Goal: Find specific page/section: Find specific page/section

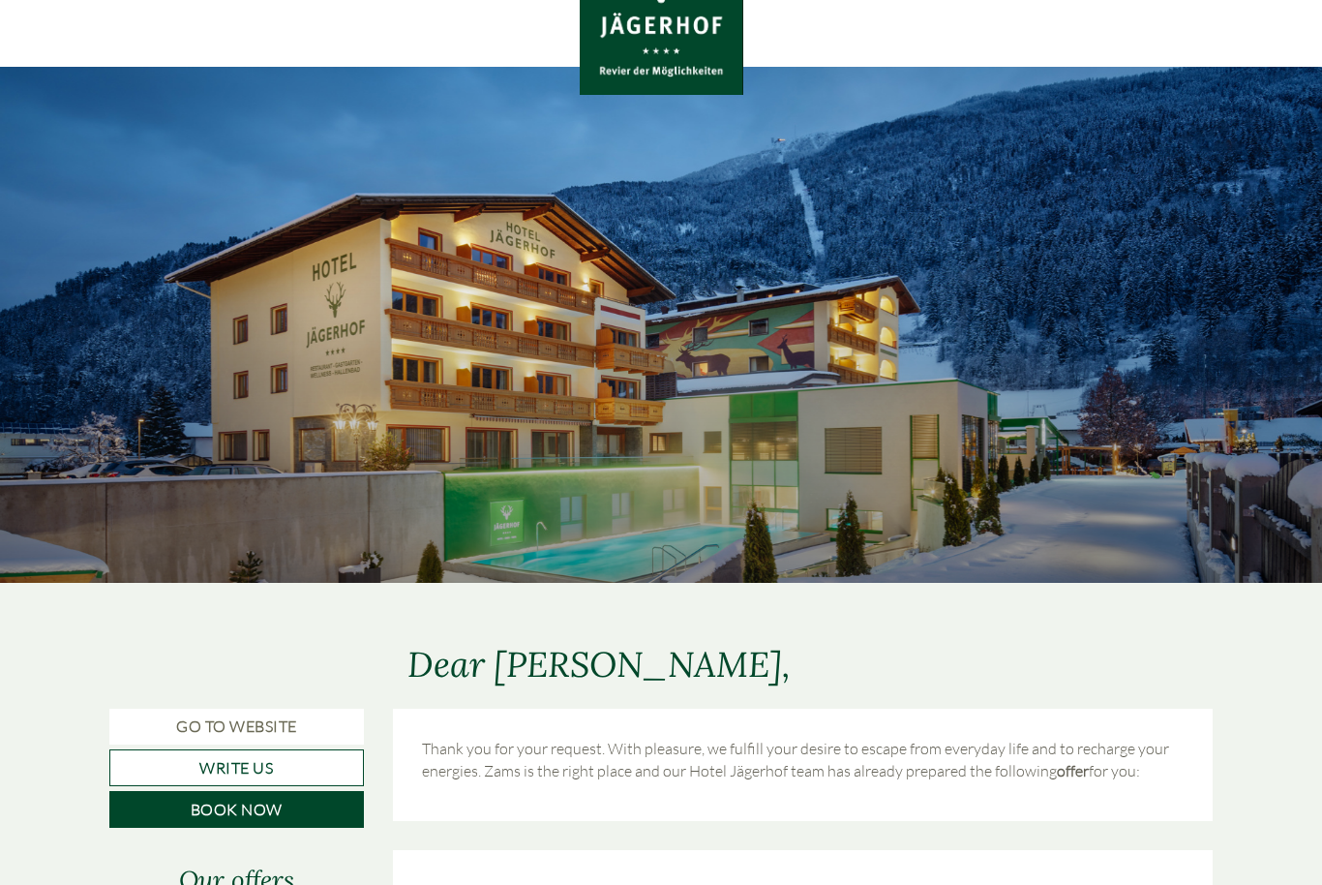
scroll to position [77, 0]
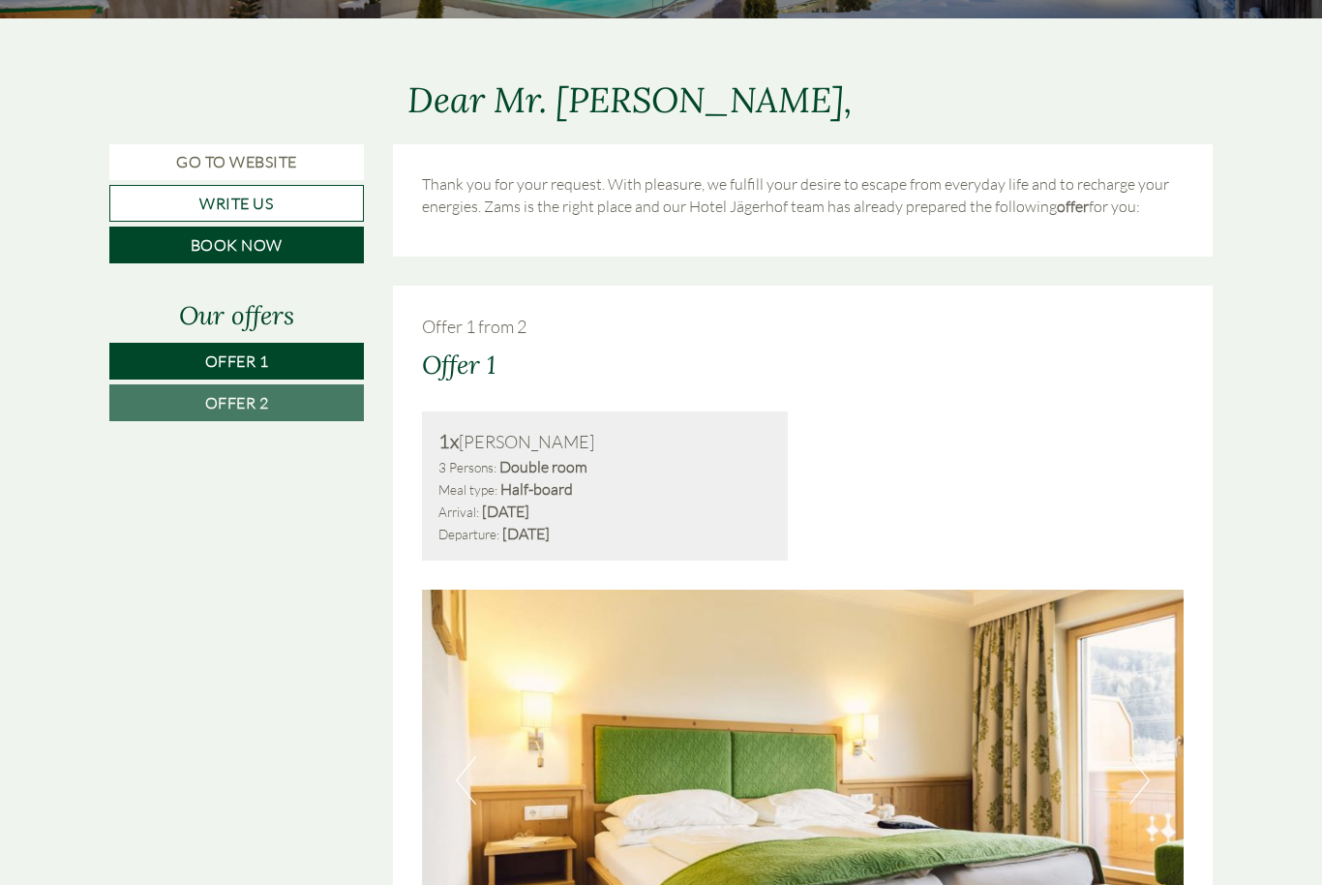
scroll to position [645, 0]
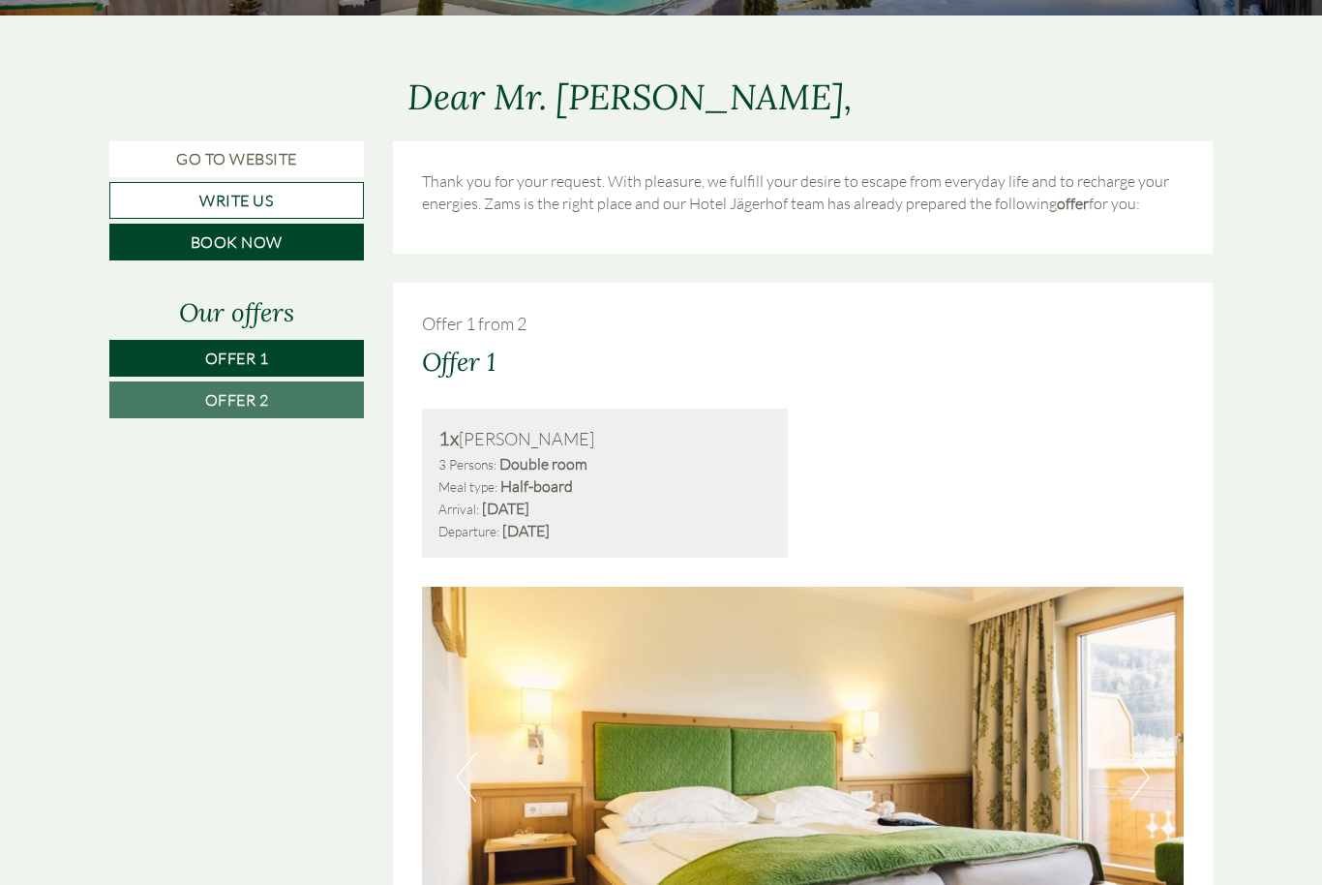
click at [272, 202] on link "Write us" at bounding box center [236, 200] width 255 height 37
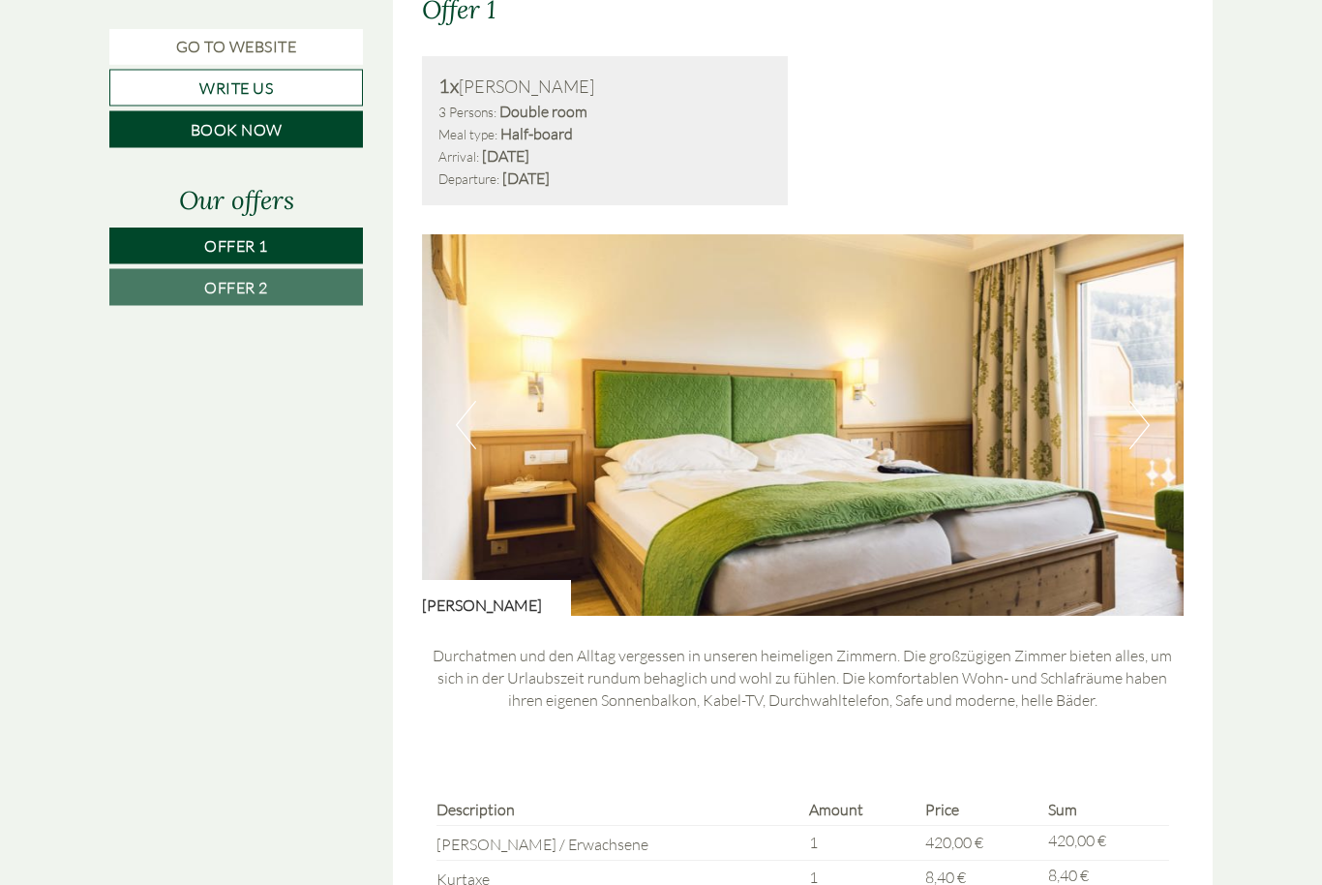
scroll to position [997, 0]
